Goal: Use online tool/utility: Utilize a website feature to perform a specific function

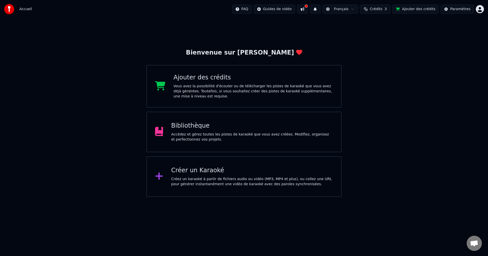
click at [237, 135] on div "Accédez et gérez toutes les pistes de karaoké que vous avez créées. Modifiez, o…" at bounding box center [252, 137] width 162 height 10
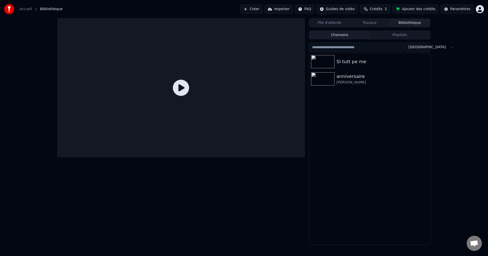
click at [20, 9] on link "Accueil" at bounding box center [25, 9] width 13 height 5
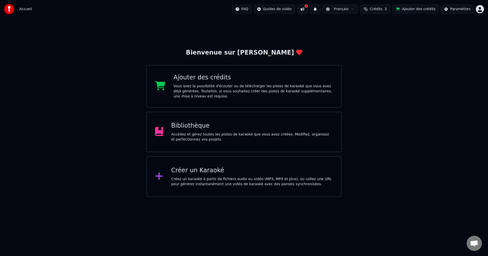
click at [219, 178] on div "Créez un karaoké à partir de fichiers audio ou vidéo (MP3, MP4 et plus), ou col…" at bounding box center [252, 182] width 162 height 10
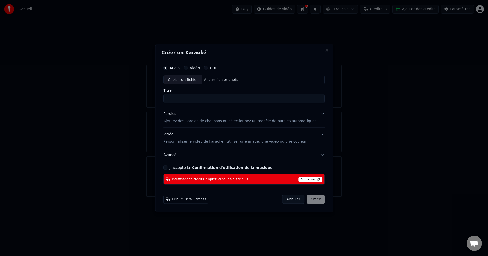
click at [200, 68] on label "Vidéo" at bounding box center [195, 68] width 10 height 4
click at [188, 68] on button "Vidéo" at bounding box center [186, 68] width 4 height 4
click at [180, 69] on label "Audio" at bounding box center [174, 68] width 10 height 4
click at [167, 69] on button "Audio" at bounding box center [165, 68] width 4 height 4
click at [187, 81] on div "Choisir un fichier" at bounding box center [183, 79] width 38 height 9
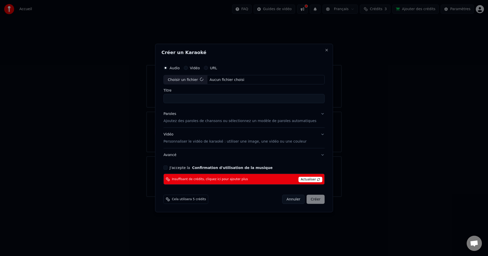
type input "**********"
click at [305, 199] on div "Annuler Créer" at bounding box center [303, 199] width 42 height 9
